Goal: Information Seeking & Learning: Learn about a topic

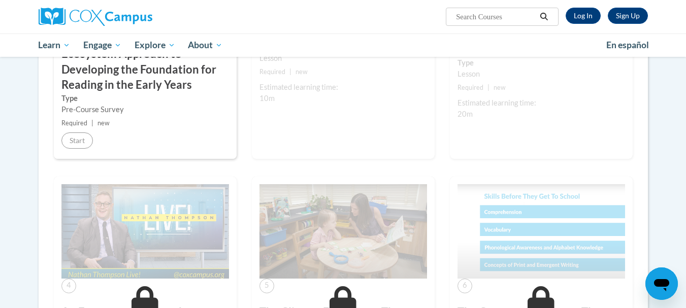
scroll to position [305, 0]
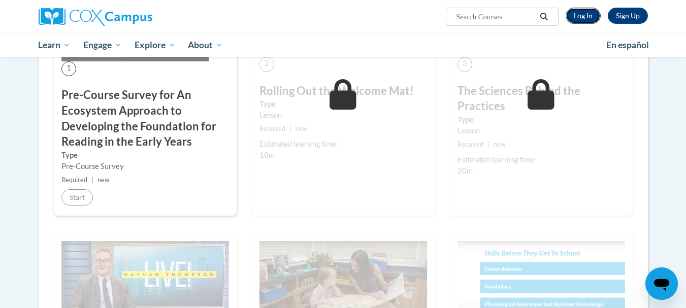
click at [583, 16] on link "Log In" at bounding box center [583, 16] width 35 height 16
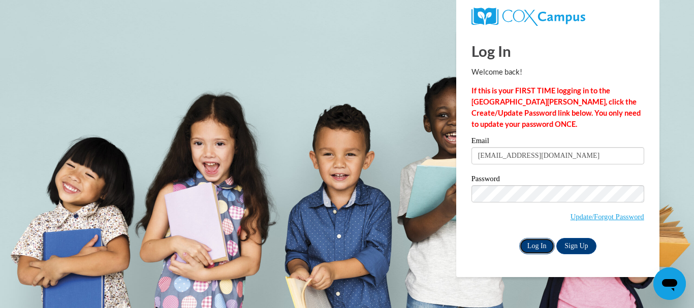
click at [532, 249] on input "Log In" at bounding box center [537, 246] width 36 height 16
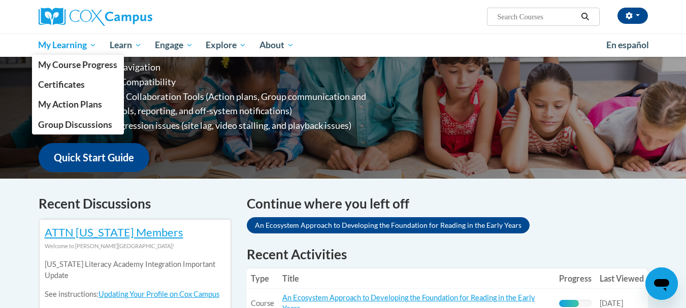
scroll to position [51, 0]
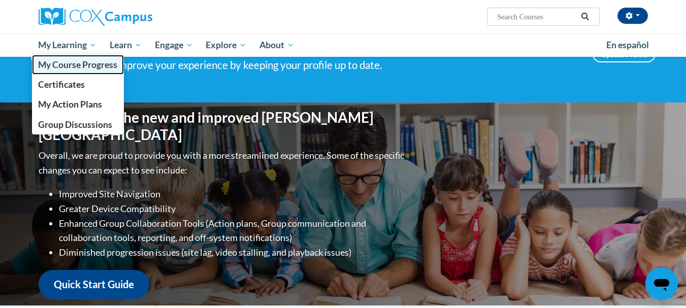
click at [78, 64] on span "My Course Progress" at bounding box center [77, 64] width 79 height 11
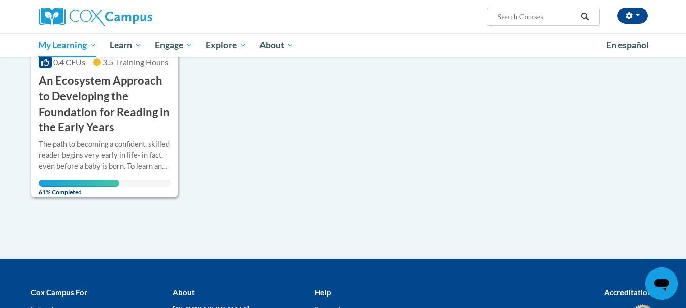
scroll to position [254, 0]
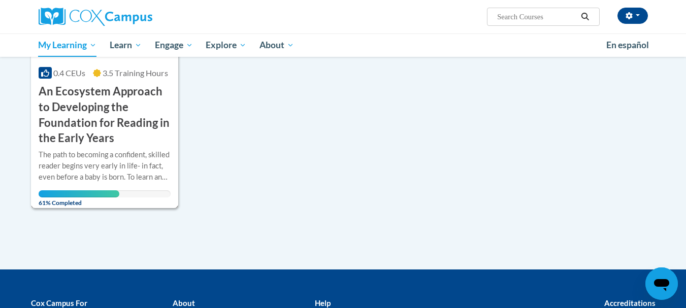
click at [93, 151] on div "The path to becoming a confident, skilled reader begins very early in life- in …" at bounding box center [105, 166] width 133 height 34
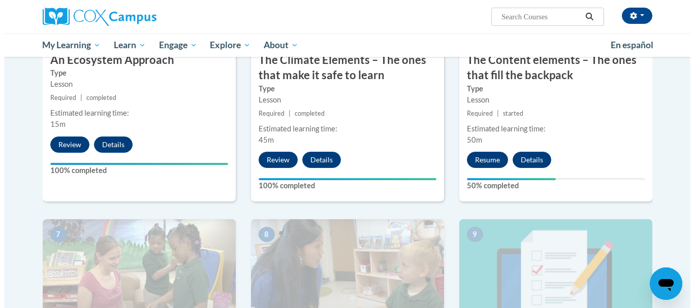
scroll to position [594, 0]
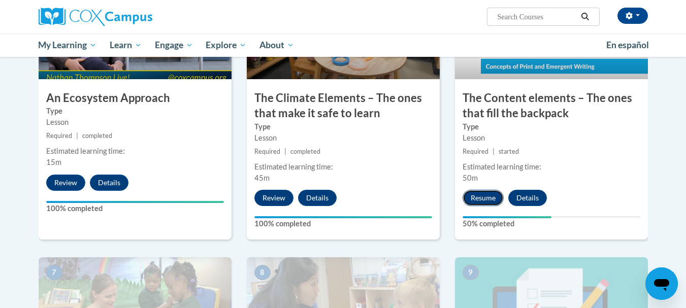
click at [486, 196] on button "Resume" at bounding box center [483, 198] width 41 height 16
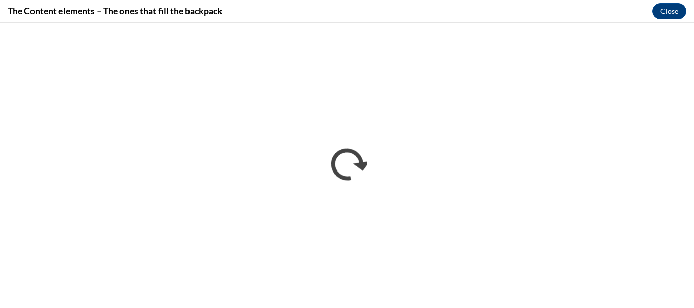
scroll to position [0, 0]
